Goal: Check status

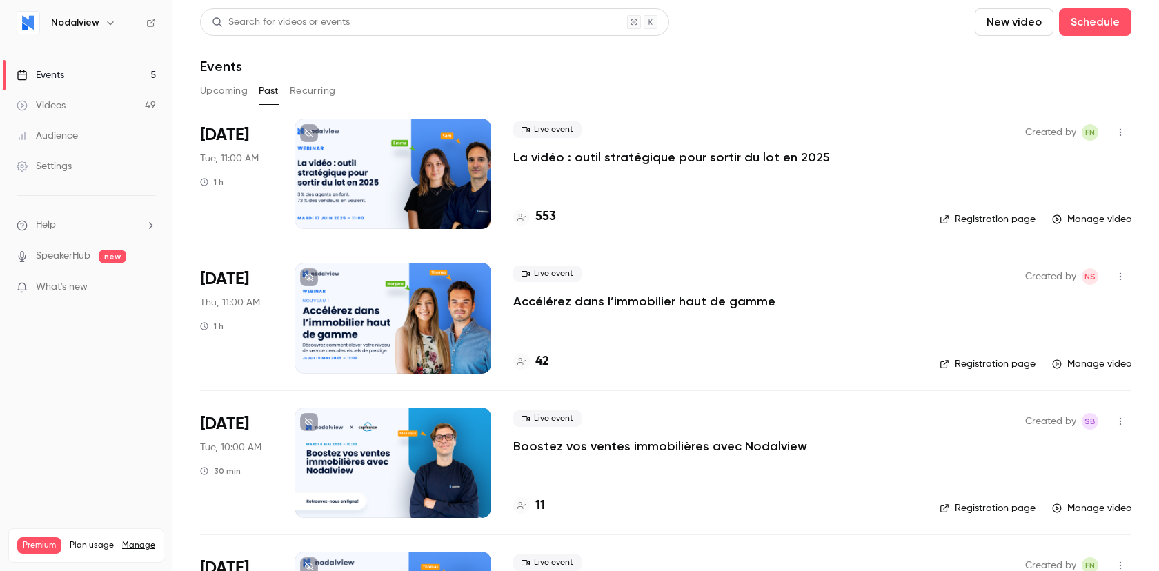
click at [239, 98] on button "Upcoming" at bounding box center [224, 91] width 48 height 22
